Goal: Task Accomplishment & Management: Complete application form

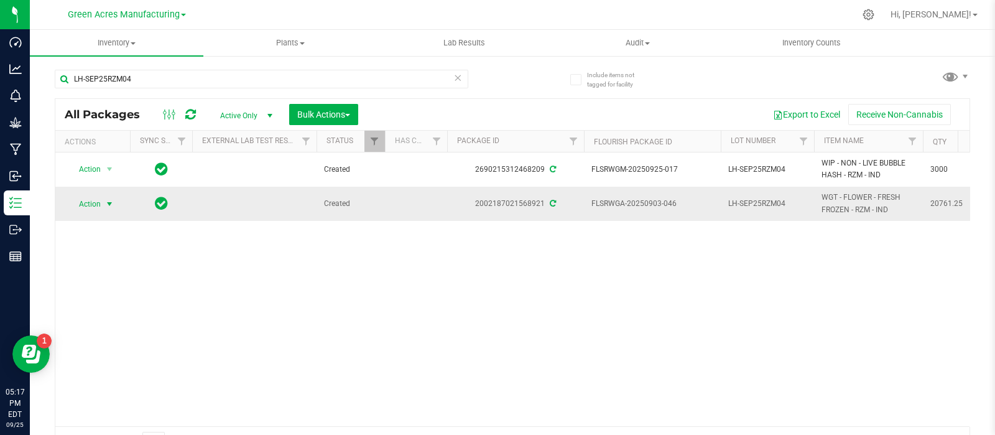
click at [105, 206] on span "select" at bounding box center [109, 204] width 10 height 10
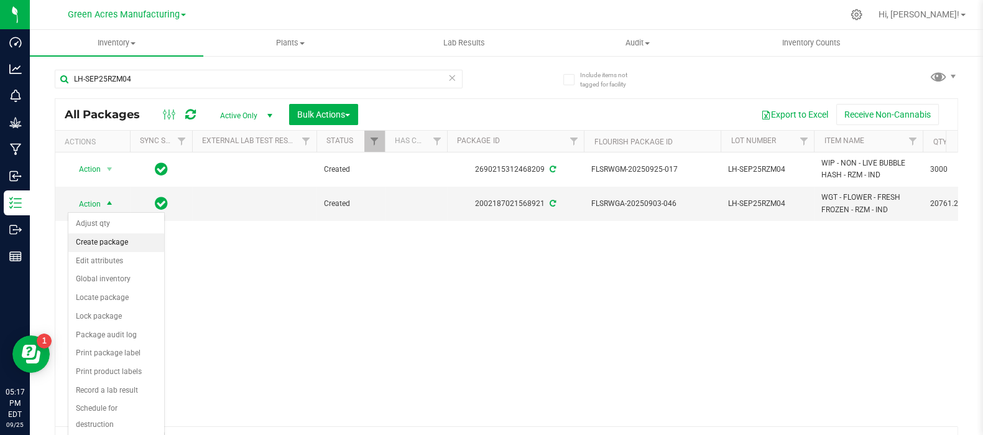
click at [114, 243] on li "Create package" at bounding box center [116, 242] width 96 height 19
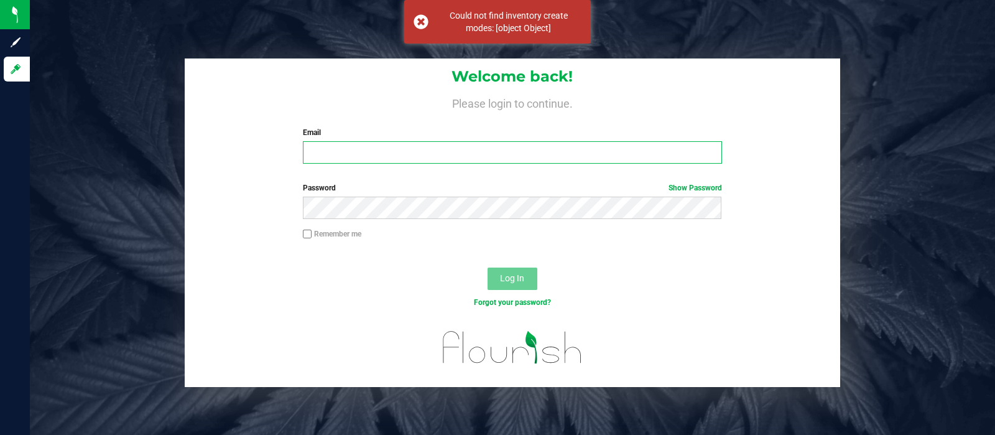
type input "[EMAIL_ADDRESS][DOMAIN_NAME]"
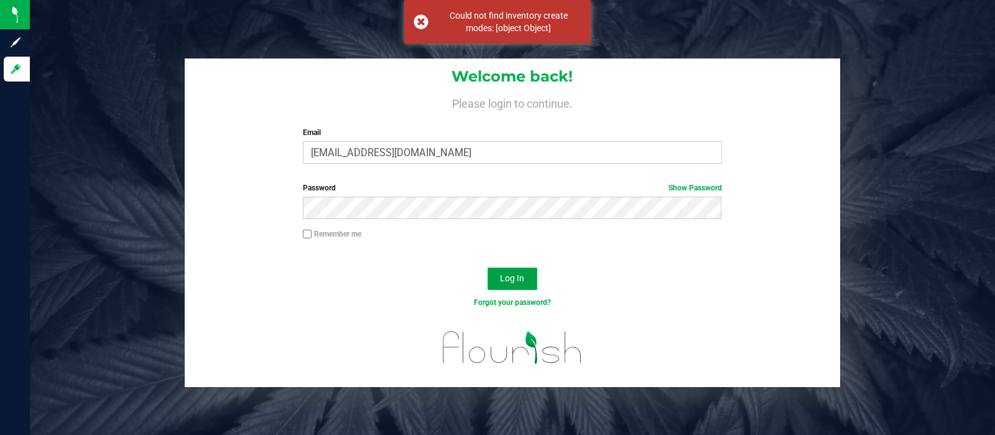
click at [523, 286] on button "Log In" at bounding box center [513, 278] width 50 height 22
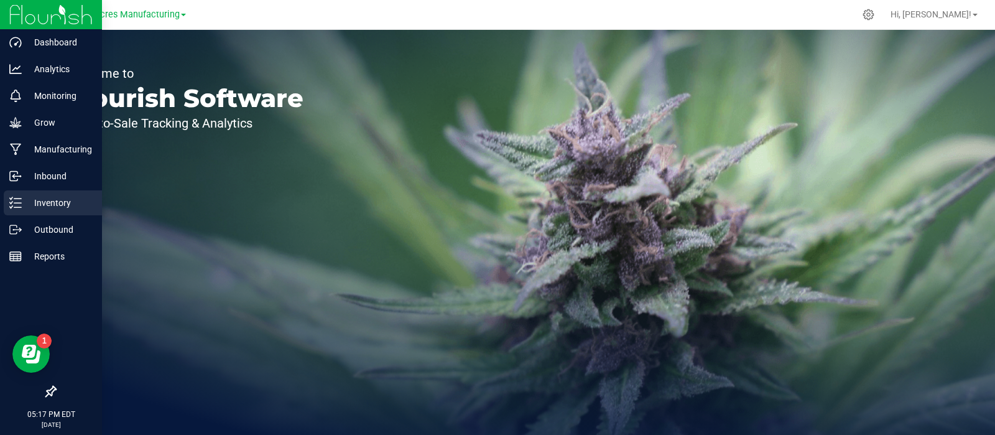
click at [19, 200] on icon at bounding box center [15, 202] width 12 height 12
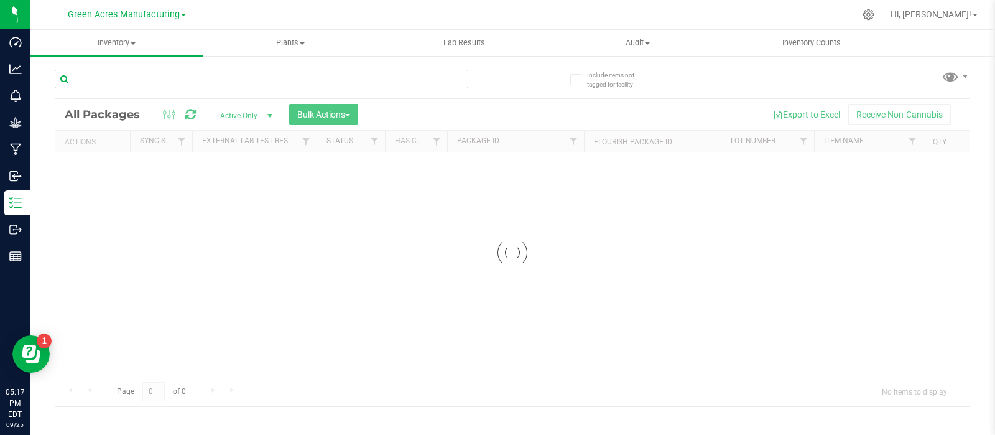
click at [363, 77] on input "text" at bounding box center [262, 79] width 414 height 19
paste input "LH-SEP25RZM04"
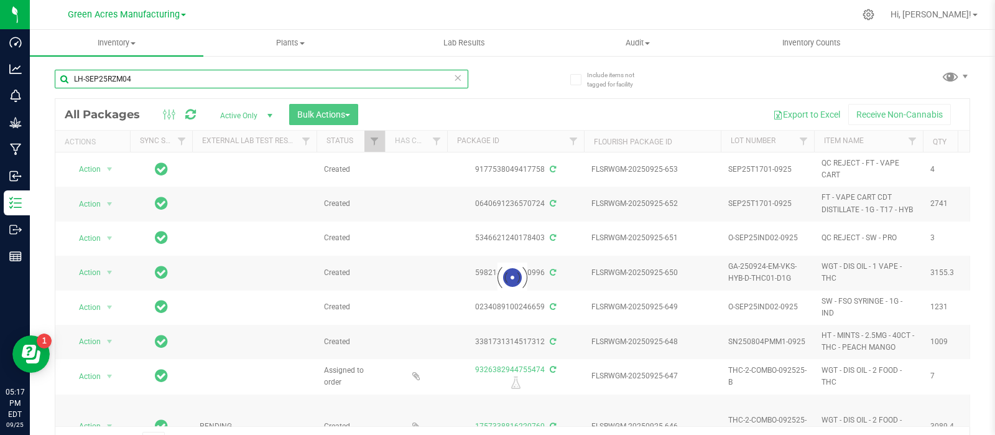
type input "LH-SEP25RZM04"
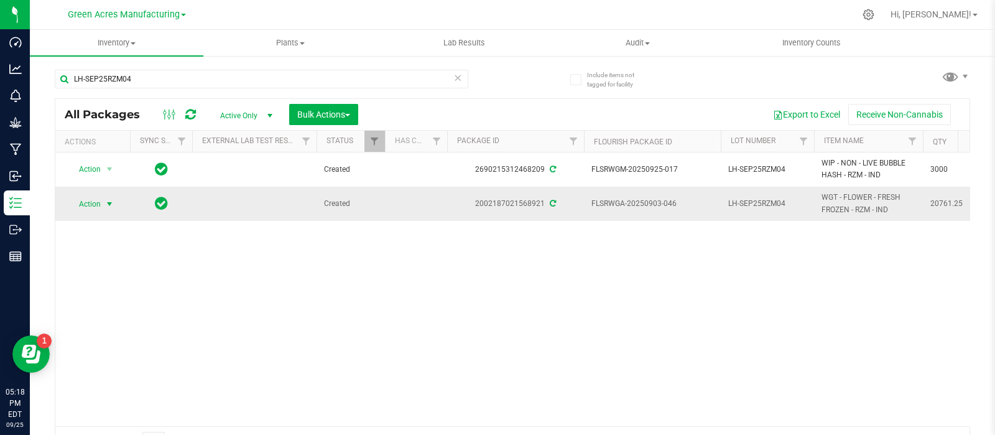
click at [108, 205] on span "select" at bounding box center [109, 204] width 10 height 10
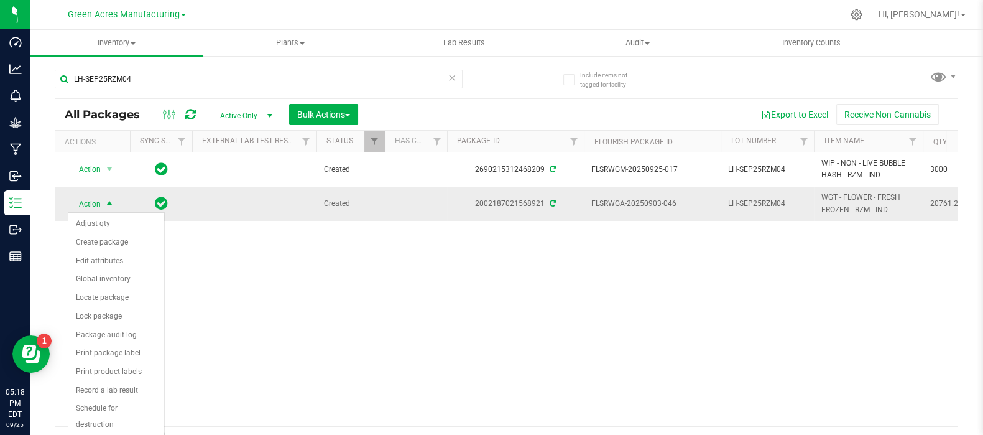
click at [108, 205] on span "select" at bounding box center [109, 204] width 10 height 10
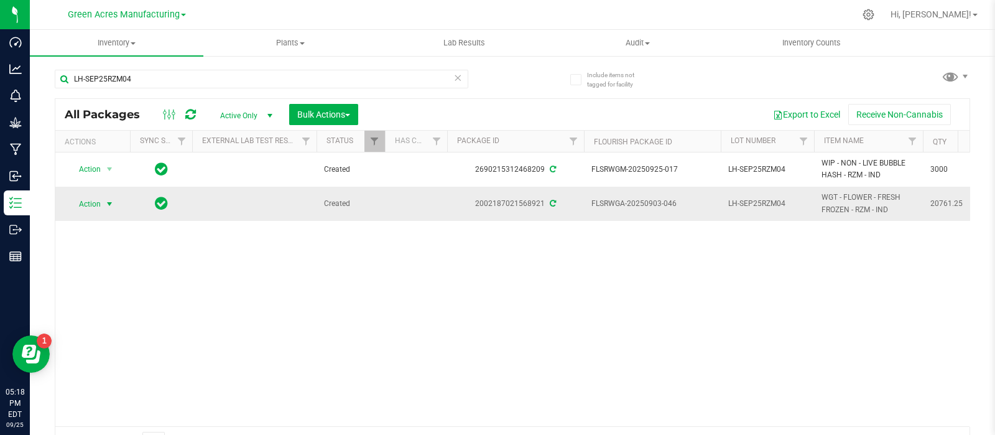
click at [110, 203] on span "select" at bounding box center [109, 204] width 10 height 10
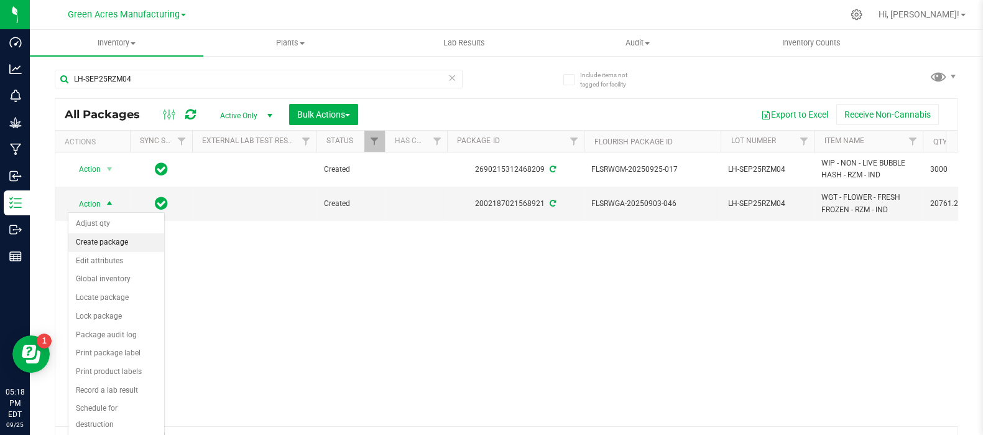
click at [106, 238] on li "Create package" at bounding box center [116, 242] width 96 height 19
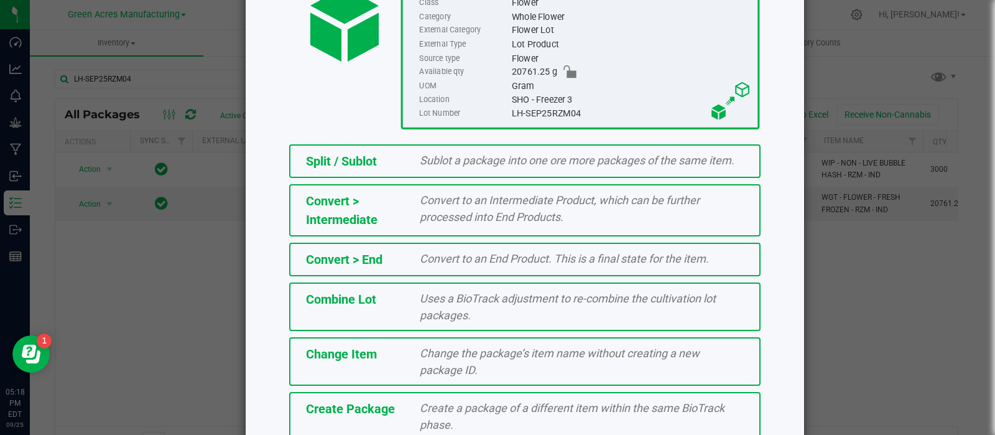
scroll to position [223, 0]
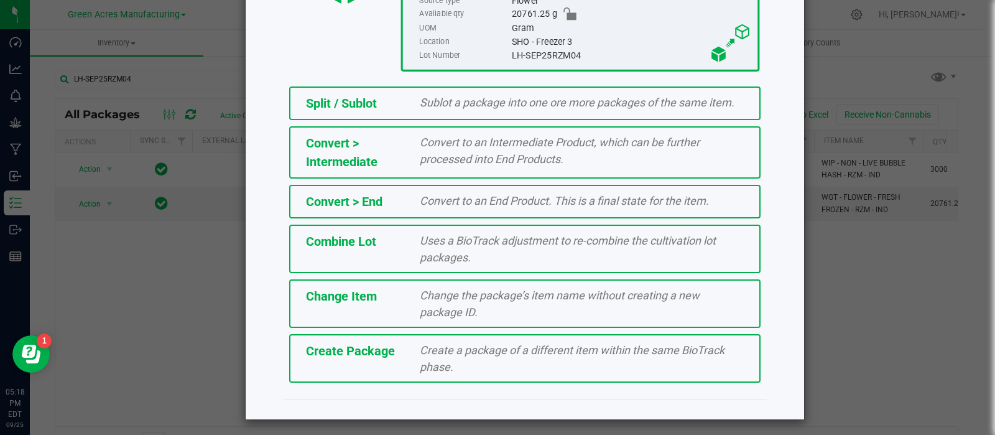
click at [529, 375] on div "Create Package Create a package of a different item within the same BioTrack ph…" at bounding box center [524, 358] width 471 height 49
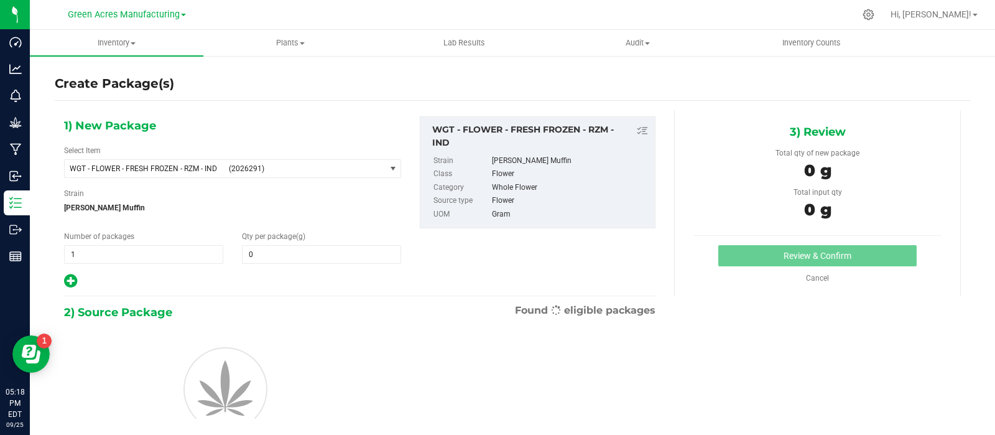
type input "0.0000"
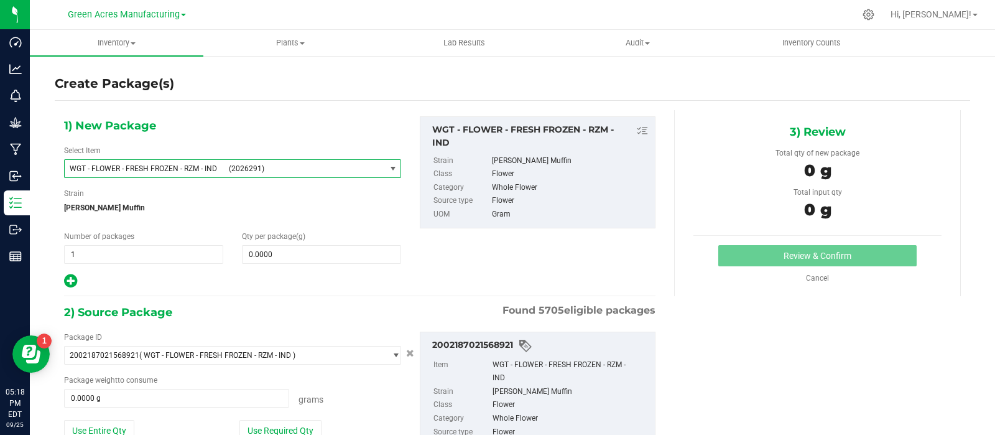
click at [276, 174] on span "WGT - FLOWER - FRESH FROZEN - RZM - IND (2026291)" at bounding box center [225, 168] width 320 height 17
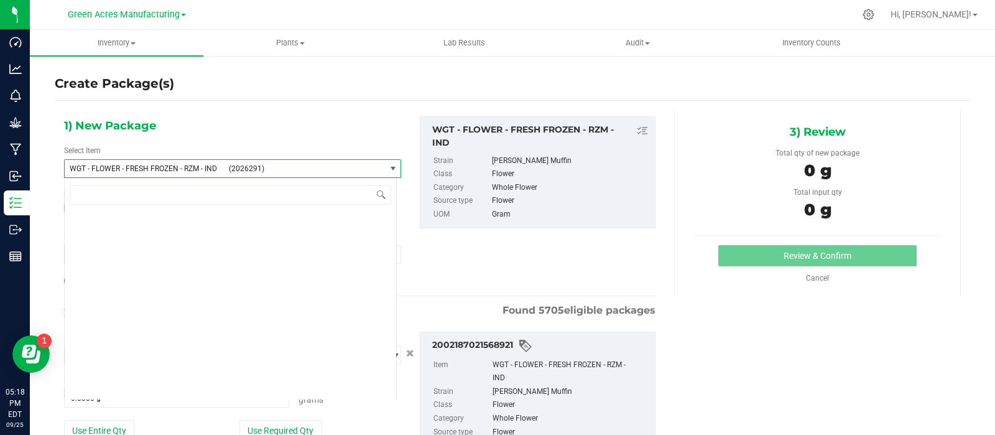
scroll to position [251365, 0]
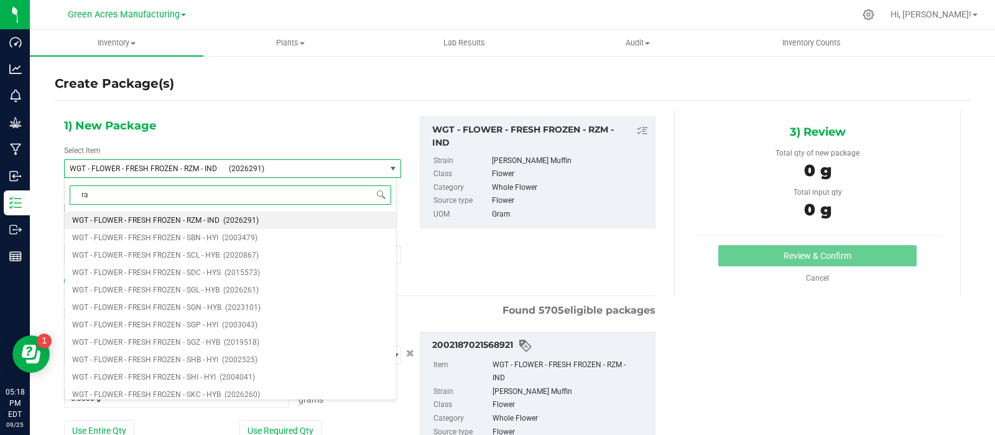
type input "raf"
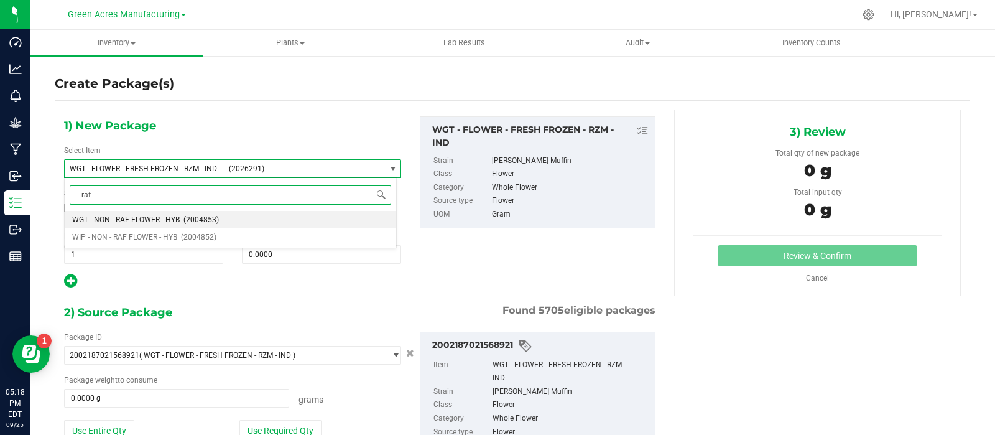
scroll to position [0, 0]
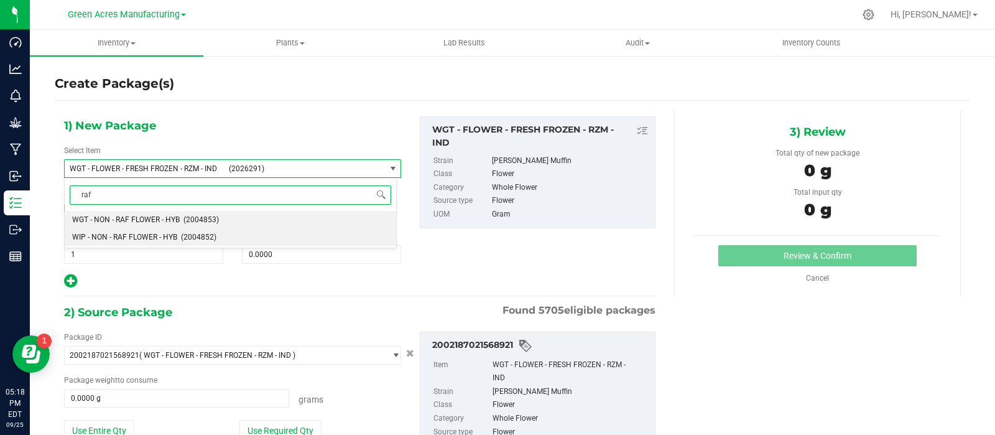
click at [215, 236] on span "(2004852)" at bounding box center [198, 237] width 35 height 9
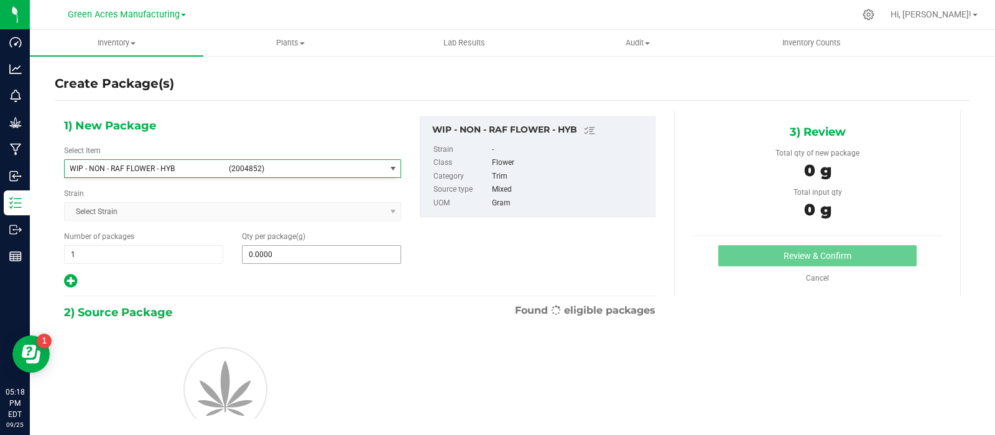
type input "0.0000"
click at [280, 252] on span "0.0000 0" at bounding box center [321, 254] width 159 height 19
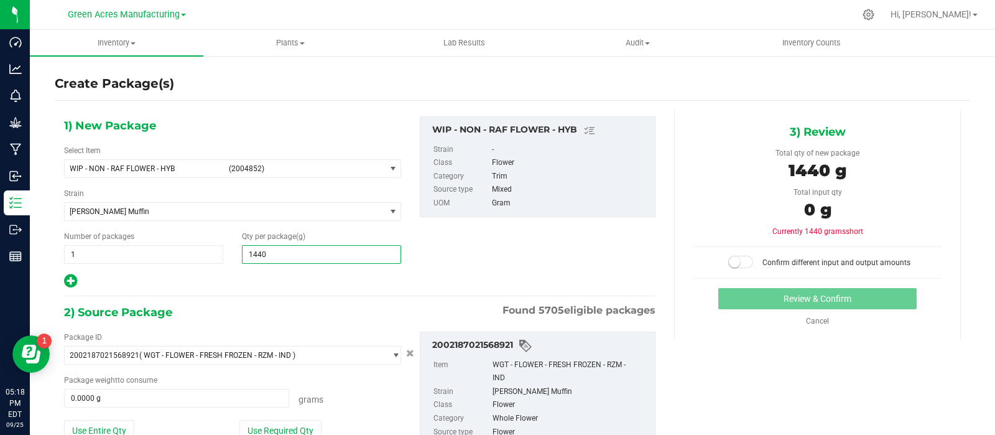
type input "14400"
drag, startPoint x: 267, startPoint y: 427, endPoint x: 241, endPoint y: 418, distance: 28.1
click at [266, 426] on button "Use Required Qty" at bounding box center [280, 430] width 82 height 21
type input "14,400.0000"
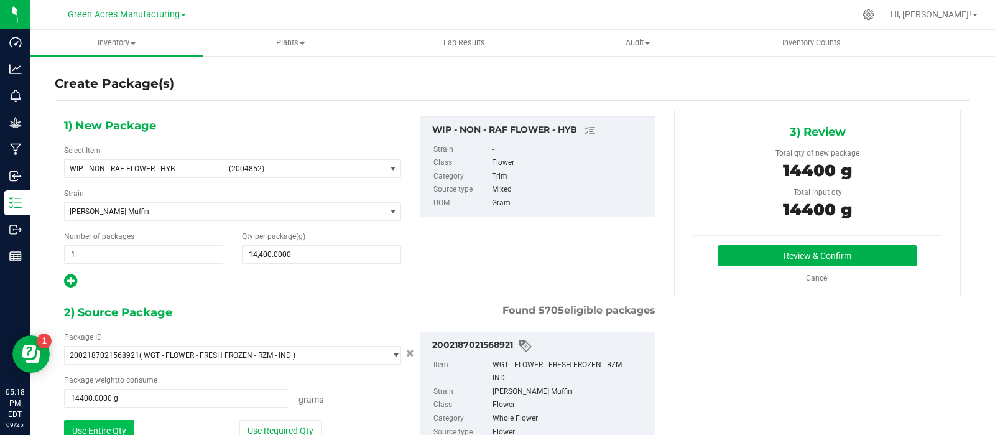
click at [104, 424] on button "Use Entire Qty" at bounding box center [99, 430] width 70 height 21
type input "20761.2500 g"
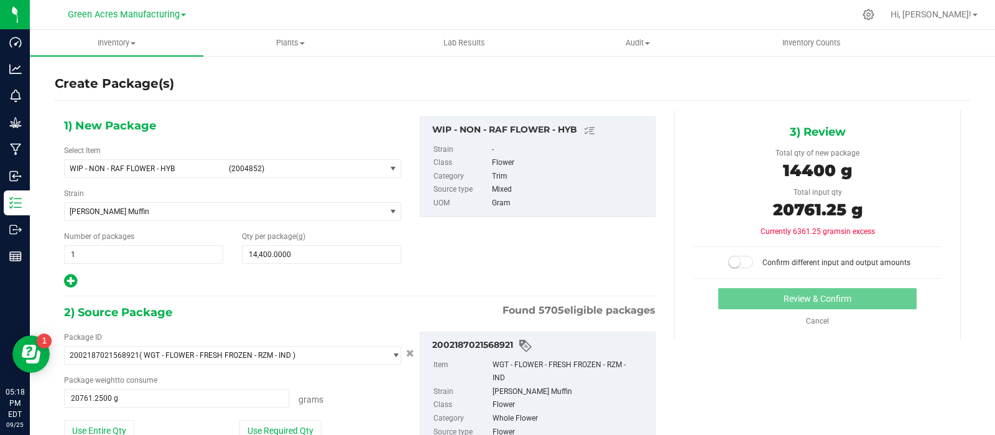
click at [734, 251] on div "Confirm different input and output amounts" at bounding box center [817, 257] width 248 height 22
click at [737, 262] on span at bounding box center [740, 262] width 25 height 12
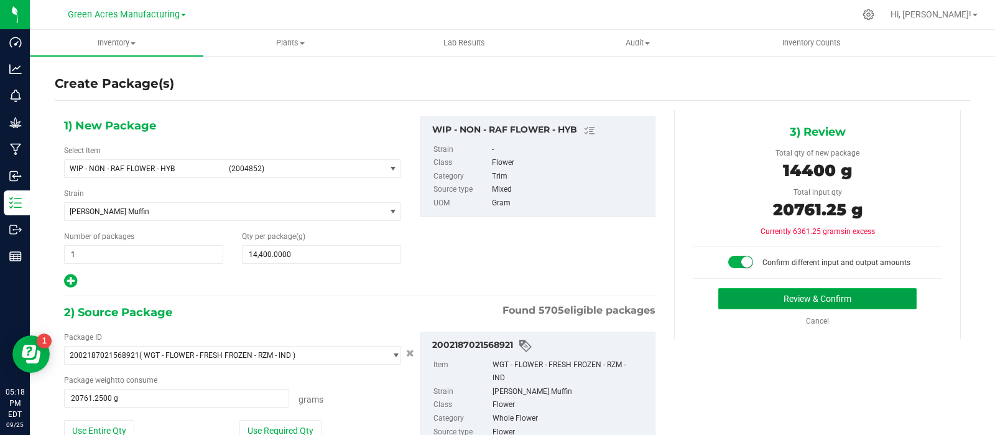
click at [742, 294] on button "Review & Confirm" at bounding box center [817, 298] width 198 height 21
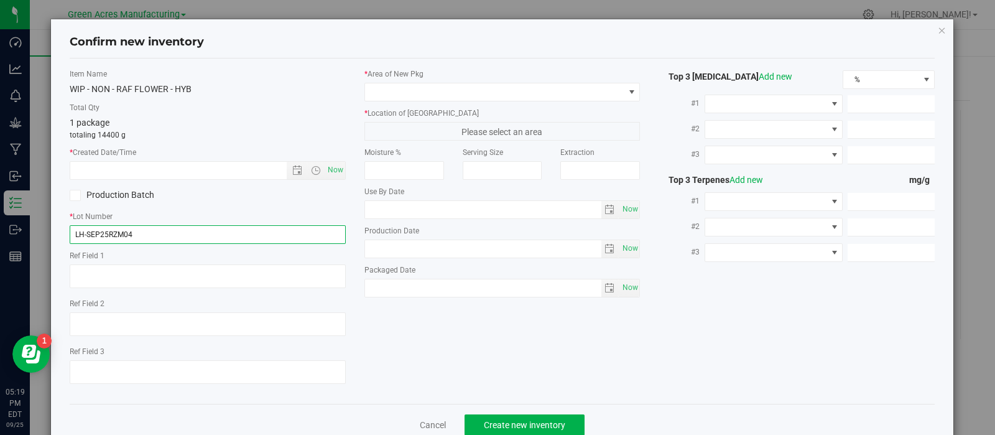
drag, startPoint x: 236, startPoint y: 232, endPoint x: 66, endPoint y: 226, distance: 169.9
click at [65, 228] on div "Item Name WIP - NON - RAF FLOWER - HYB Total Qty 1 package totaling 14400 g * C…" at bounding box center [207, 230] width 295 height 325
paste input "GA-250903-RZM-FF-33F-09/25"
type input "GA-250903-RZM-FF-33F-09/25"
click at [329, 170] on span "Now" at bounding box center [335, 170] width 21 height 18
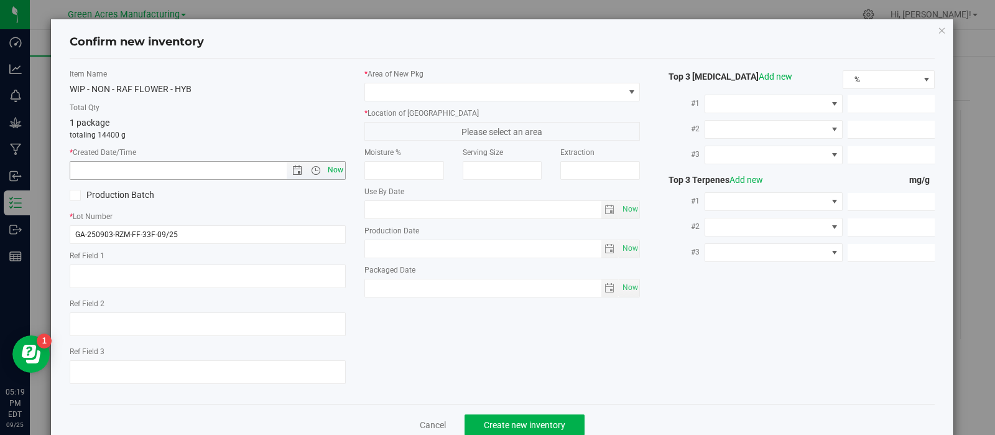
type input "[DATE] 5:19 PM"
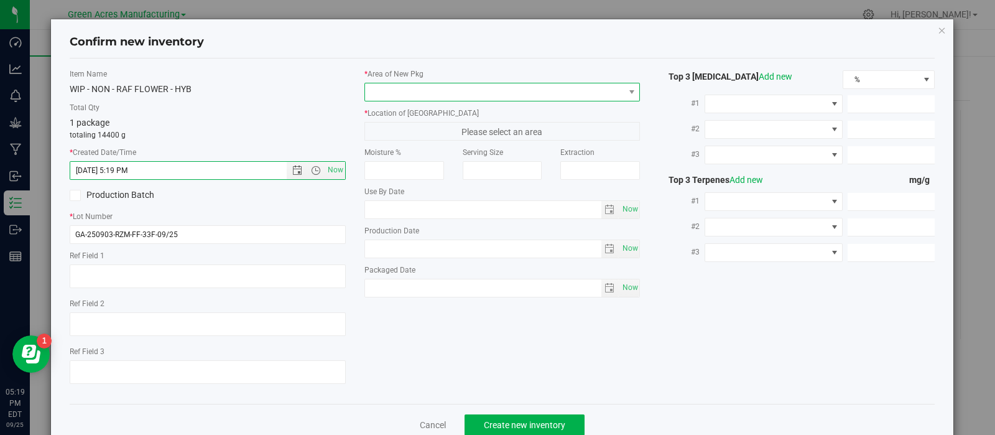
click at [426, 90] on span at bounding box center [494, 91] width 259 height 17
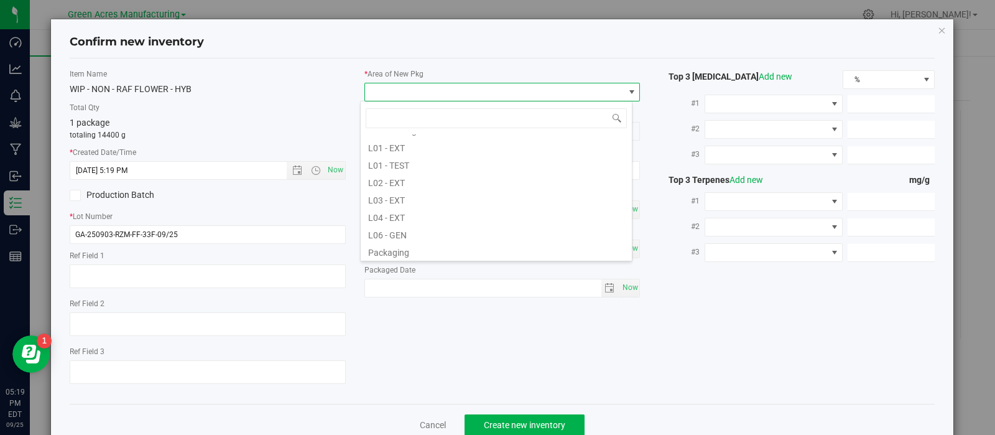
scroll to position [228, 0]
click at [420, 179] on li "L02 - EXT" at bounding box center [496, 175] width 271 height 17
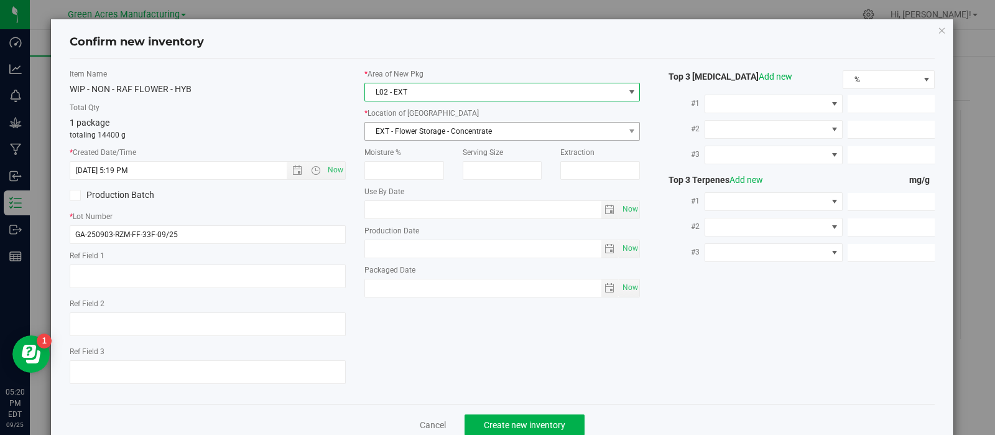
click at [451, 136] on span "EXT - Flower Storage - Concentrate" at bounding box center [494, 131] width 259 height 17
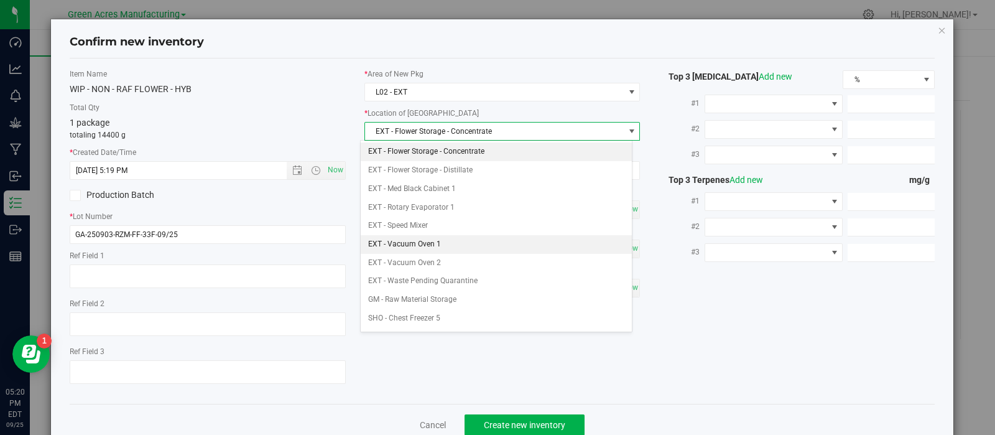
scroll to position [196, 0]
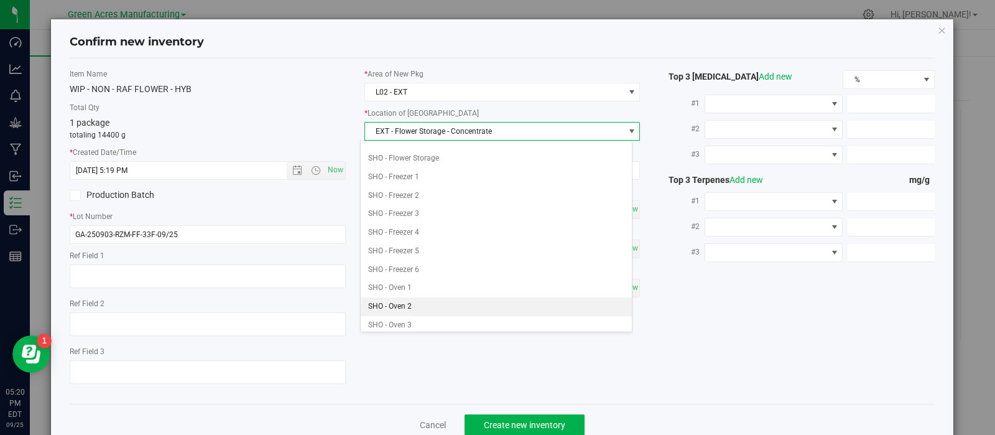
click at [417, 304] on li "SHO - Oven 2" at bounding box center [496, 306] width 271 height 19
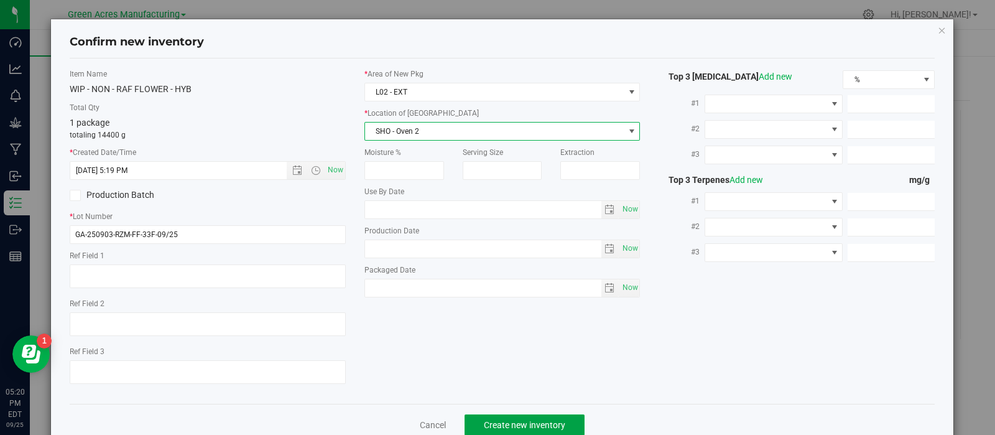
click at [476, 417] on button "Create new inventory" at bounding box center [525, 424] width 120 height 21
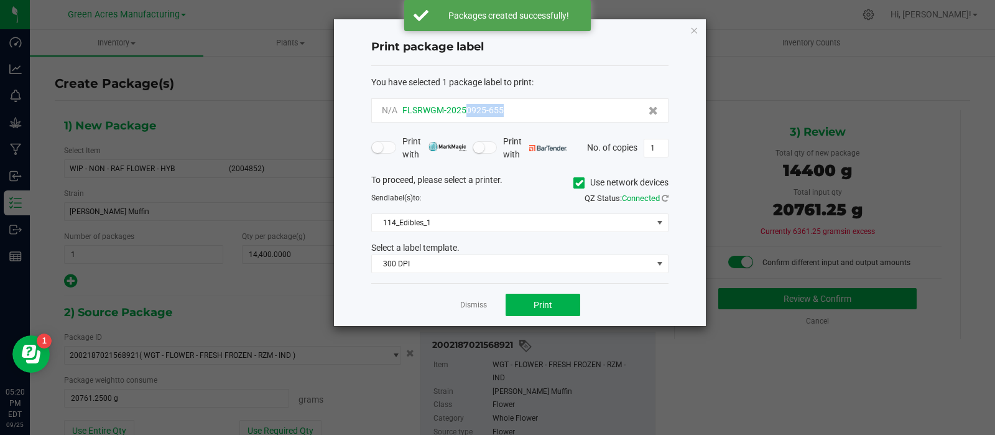
drag, startPoint x: 525, startPoint y: 104, endPoint x: 468, endPoint y: 114, distance: 58.6
click at [468, 114] on div "N/A FLSRWGM-20250925-655" at bounding box center [520, 110] width 276 height 13
copy span "0925-655"
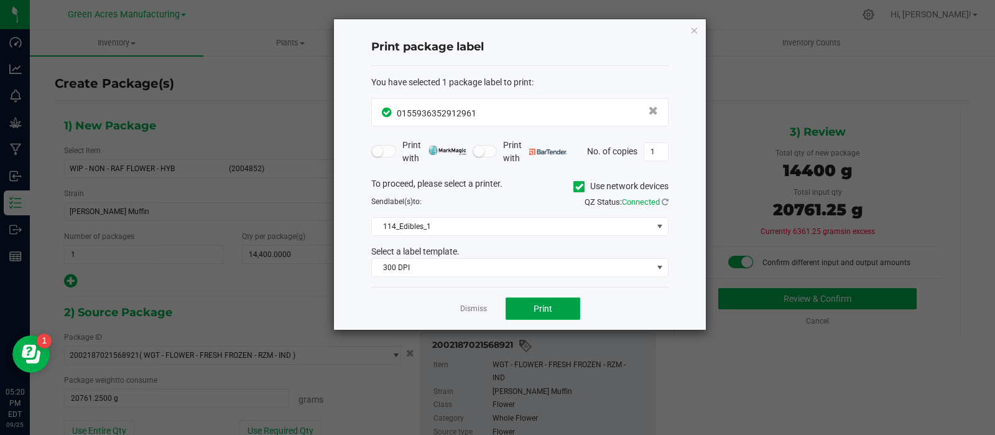
click at [535, 307] on span "Print" at bounding box center [543, 308] width 19 height 10
click at [535, 304] on div at bounding box center [520, 174] width 372 height 310
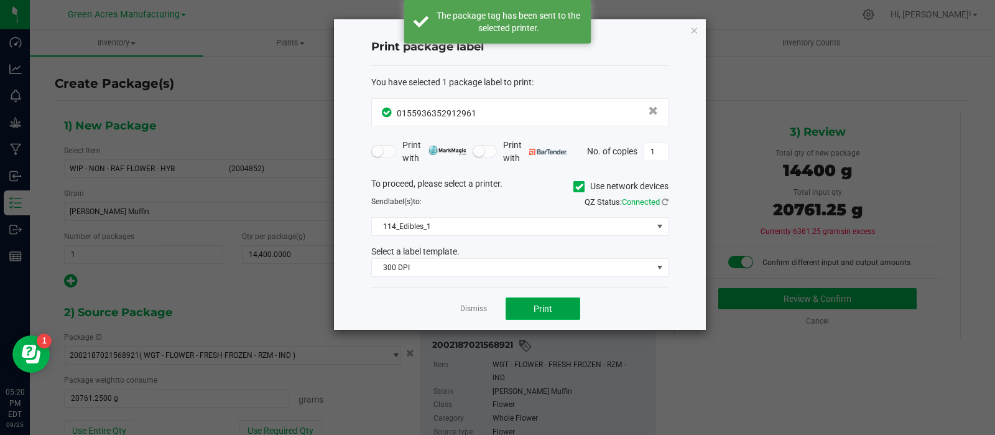
click at [535, 304] on span "Print" at bounding box center [543, 308] width 19 height 10
click at [535, 304] on div at bounding box center [520, 174] width 372 height 310
click at [525, 225] on span "114_Edibles_1" at bounding box center [512, 226] width 280 height 17
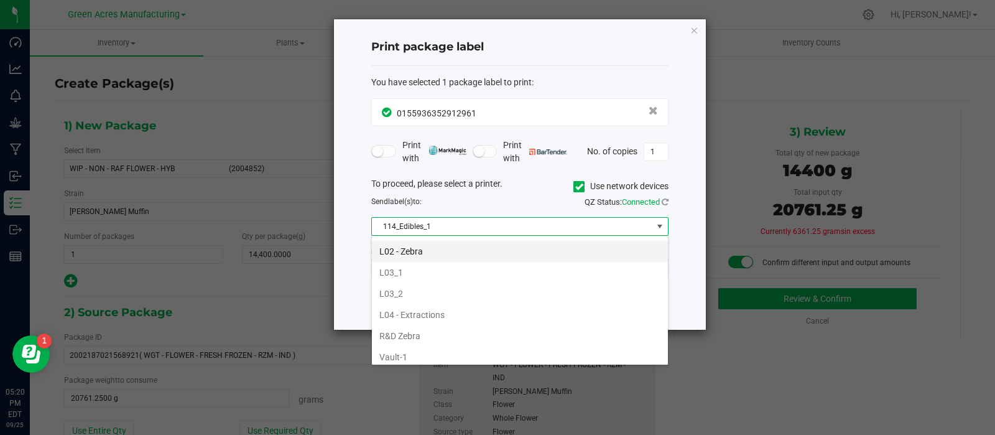
scroll to position [426, 0]
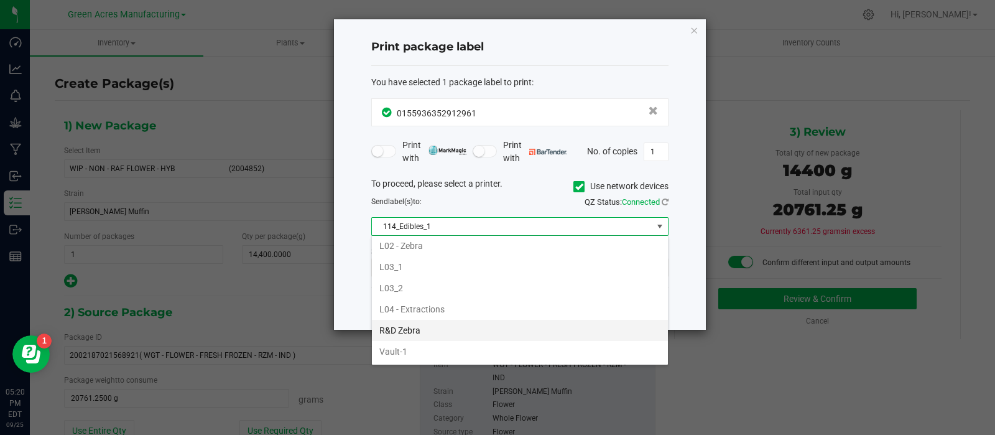
click at [438, 328] on li "R&D Zebra" at bounding box center [520, 330] width 296 height 21
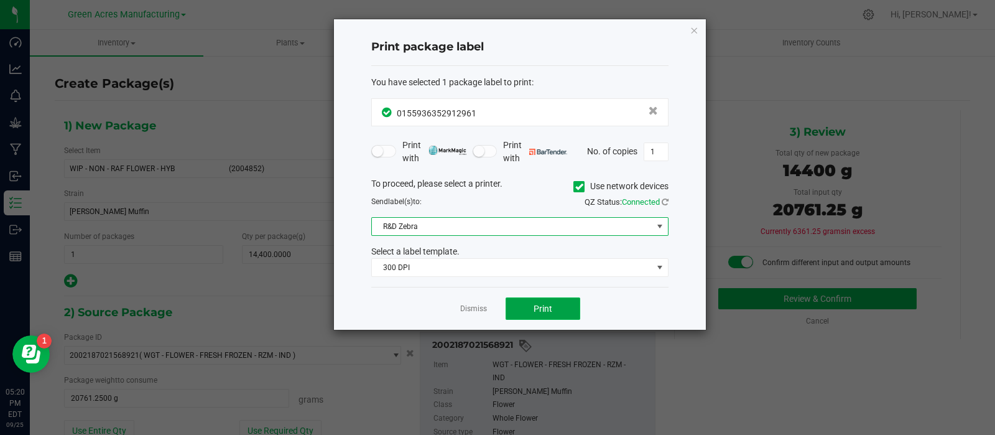
click at [519, 309] on button "Print" at bounding box center [543, 308] width 75 height 22
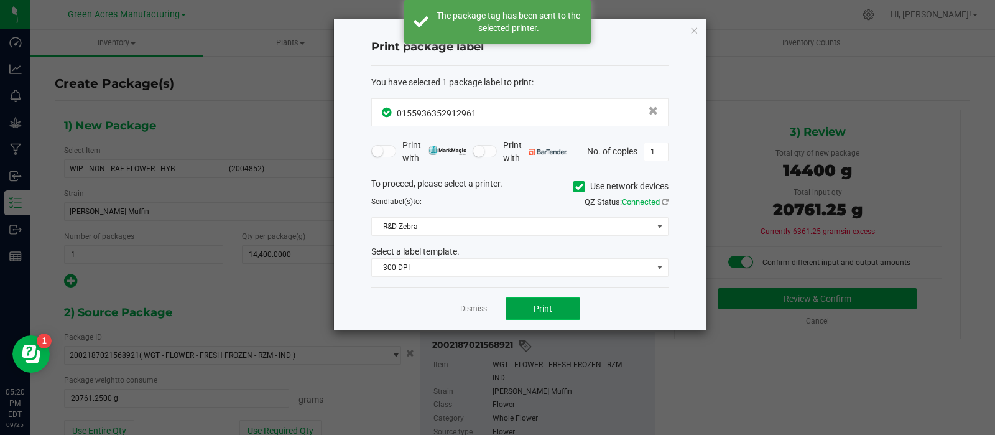
click at [519, 306] on button "Print" at bounding box center [543, 308] width 75 height 22
drag, startPoint x: 484, startPoint y: 304, endPoint x: 490, endPoint y: 298, distance: 8.4
click at [490, 298] on div "Dismiss Print" at bounding box center [519, 308] width 297 height 43
